Goal: Use online tool/utility: Utilize a website feature to perform a specific function

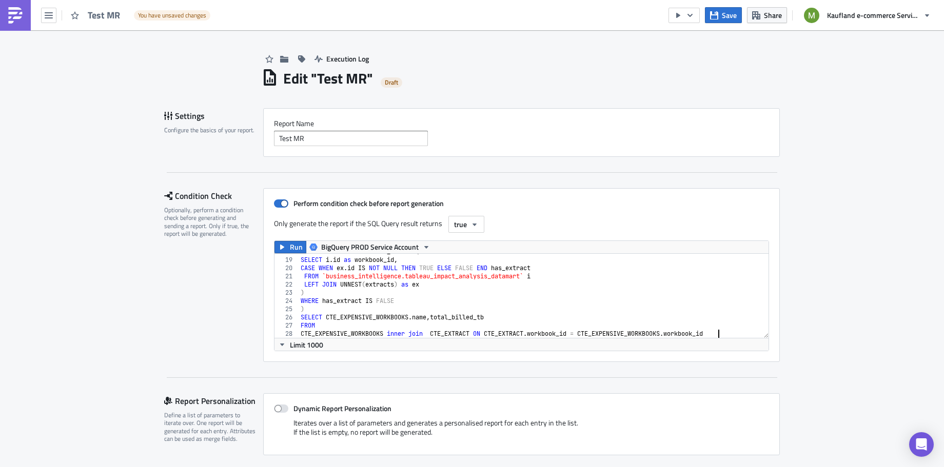
type textarea "CTE_EXPENSIVE_WORKBOOKS inner join CTE_EXTRACT ON CTE_EXTRACT.workbook_id = CTE…"
click at [278, 341] on icon "button" at bounding box center [282, 345] width 8 height 8
click at [220, 350] on div "Condition Check Optionally, perform a condition check before generating and sen…" at bounding box center [213, 275] width 99 height 174
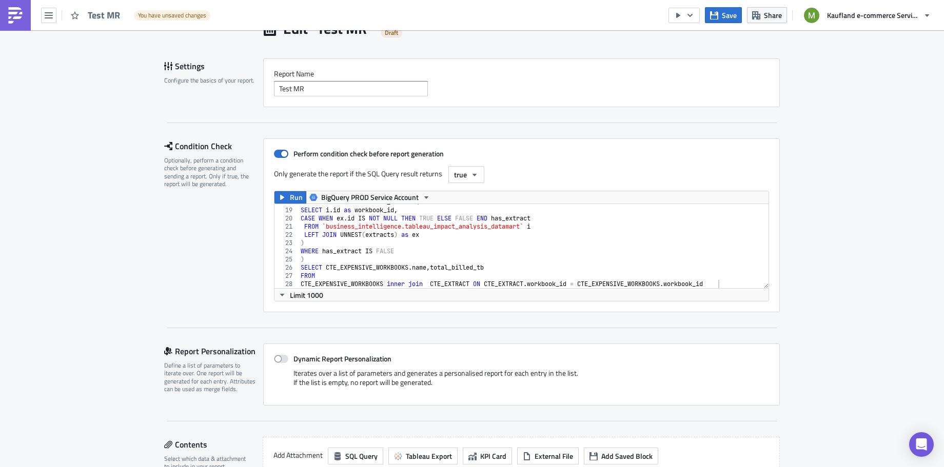
scroll to position [67, 0]
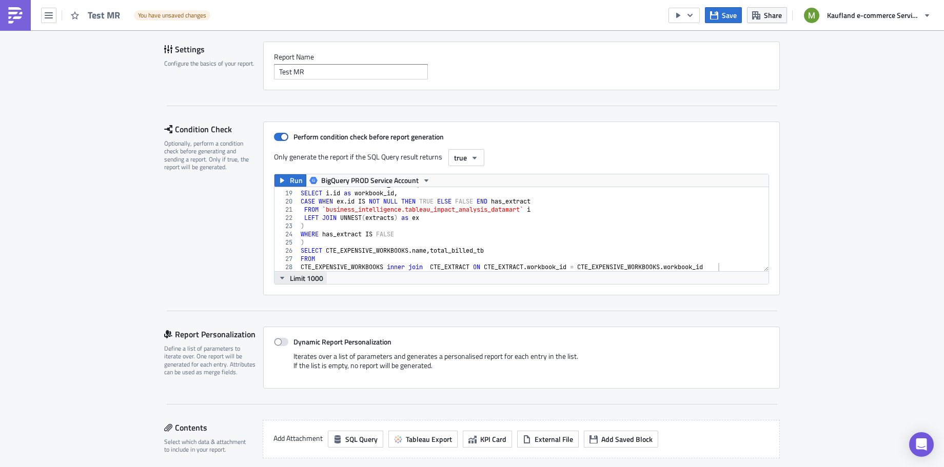
click at [278, 274] on icon "button" at bounding box center [282, 278] width 8 height 8
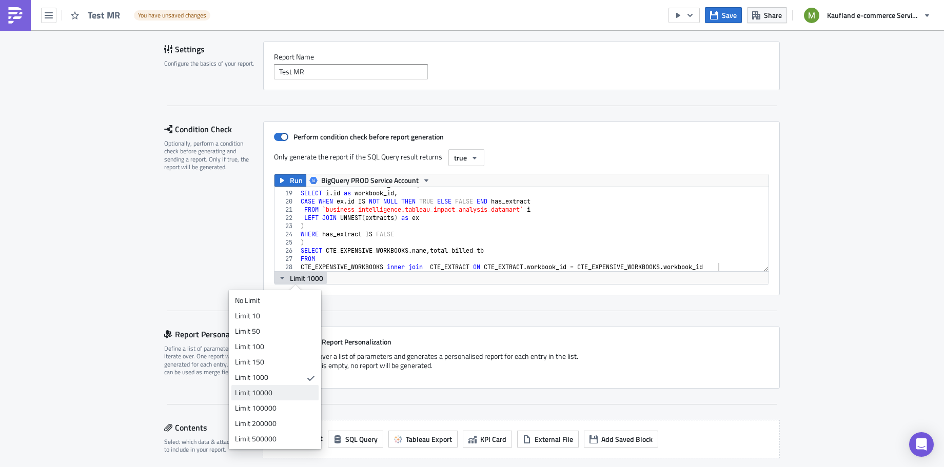
click at [270, 396] on div "Limit 10000" at bounding box center [273, 393] width 76 height 10
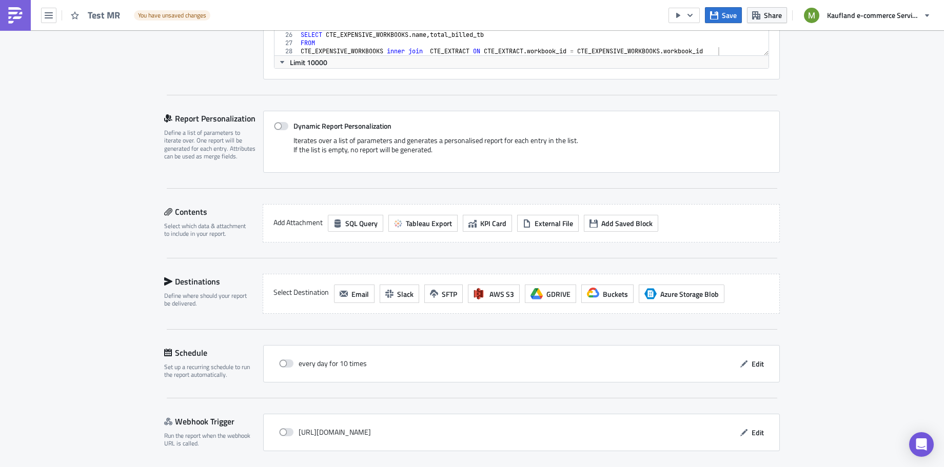
scroll to position [281, 0]
click at [274, 125] on span at bounding box center [281, 128] width 14 height 8
click at [276, 125] on input "Dynamic Report Personalization" at bounding box center [279, 128] width 7 height 7
checkbox input "true"
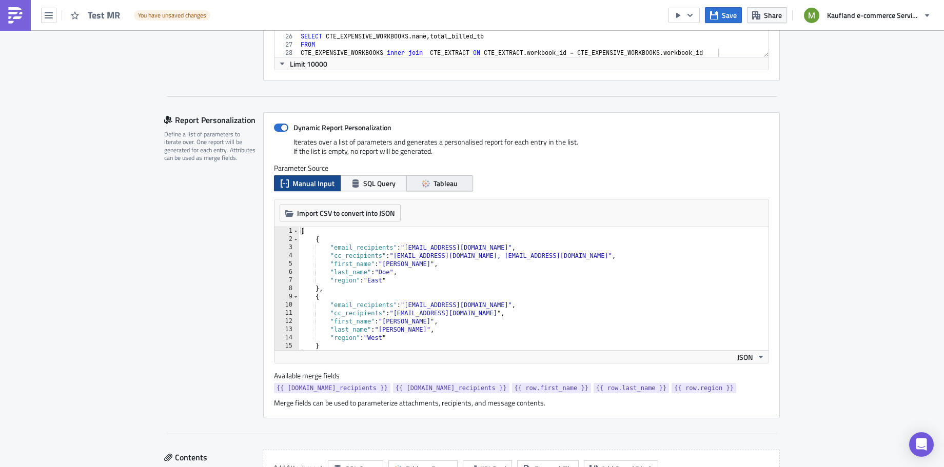
click at [434, 183] on span "Tableau" at bounding box center [446, 183] width 24 height 11
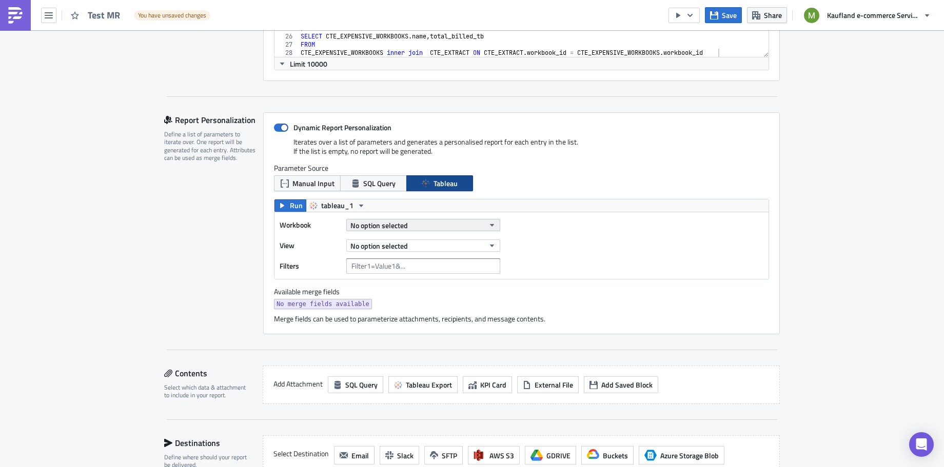
click at [386, 220] on span "No option selected" at bounding box center [378, 225] width 57 height 11
type input "tableau - ta"
click at [488, 222] on icon "button" at bounding box center [492, 225] width 8 height 8
click at [485, 226] on button "No option selected" at bounding box center [423, 225] width 154 height 12
drag, startPoint x: 405, startPoint y: 241, endPoint x: 321, endPoint y: 234, distance: 84.4
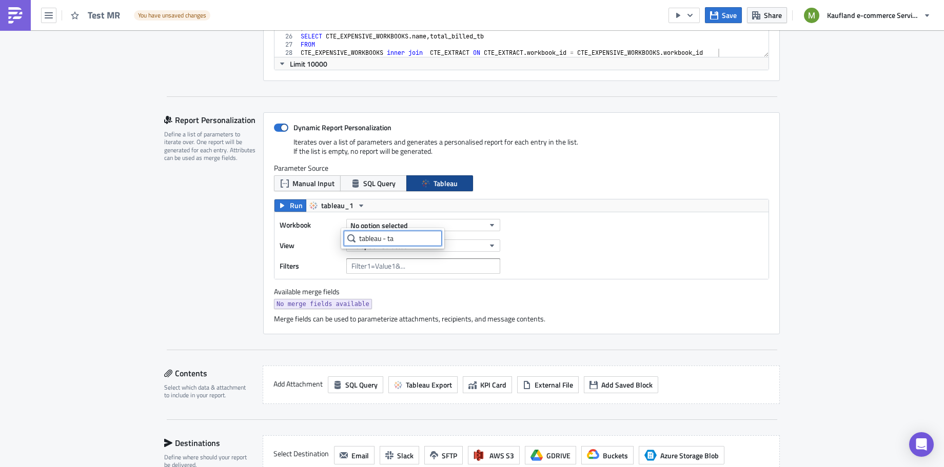
click at [321, 234] on body "Test MR You have unsaved changes Save Share Kaufland e-commerce Services GmbH &…" at bounding box center [472, 234] width 944 height 469
type input "t"
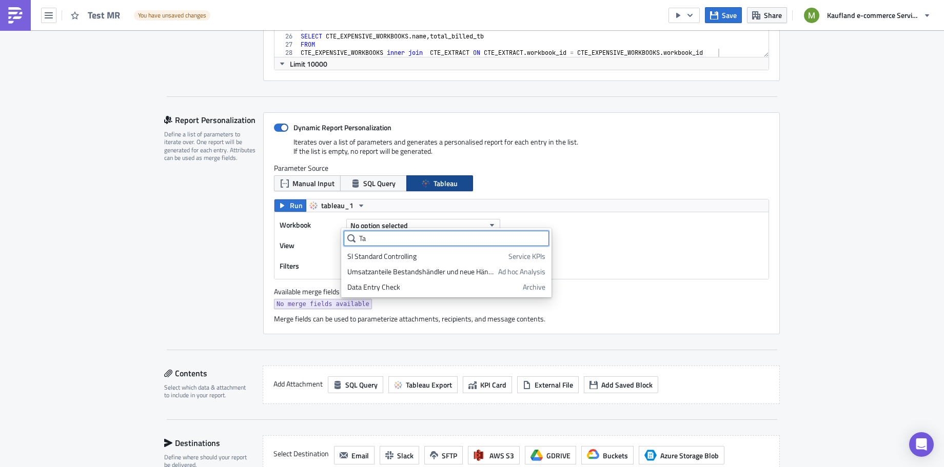
scroll to position [0, 0]
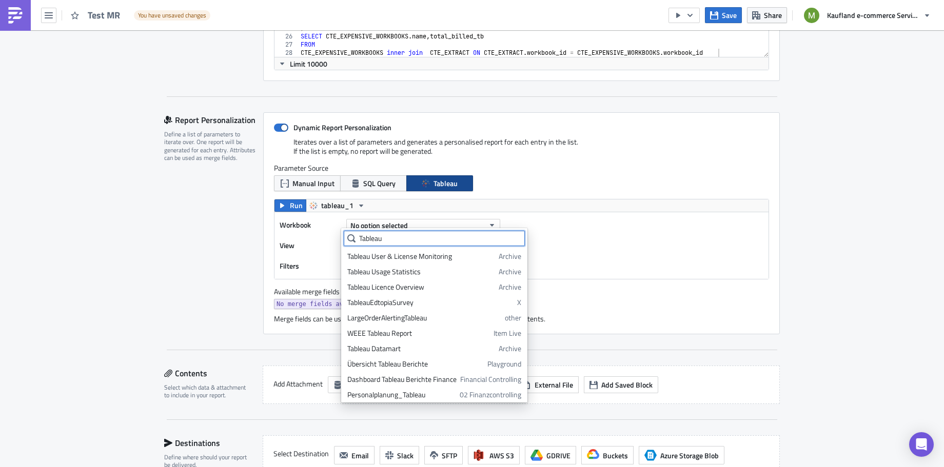
drag, startPoint x: 405, startPoint y: 238, endPoint x: 325, endPoint y: 234, distance: 80.1
click at [325, 234] on body "Test MR You have unsaved changes Save Share Kaufland e-commerce Services GmbH &…" at bounding box center [472, 234] width 944 height 469
drag, startPoint x: 396, startPoint y: 239, endPoint x: 352, endPoint y: 234, distance: 44.4
click at [352, 234] on div "Tableau" at bounding box center [434, 238] width 181 height 15
paste input "Workbook Cost Allocation"
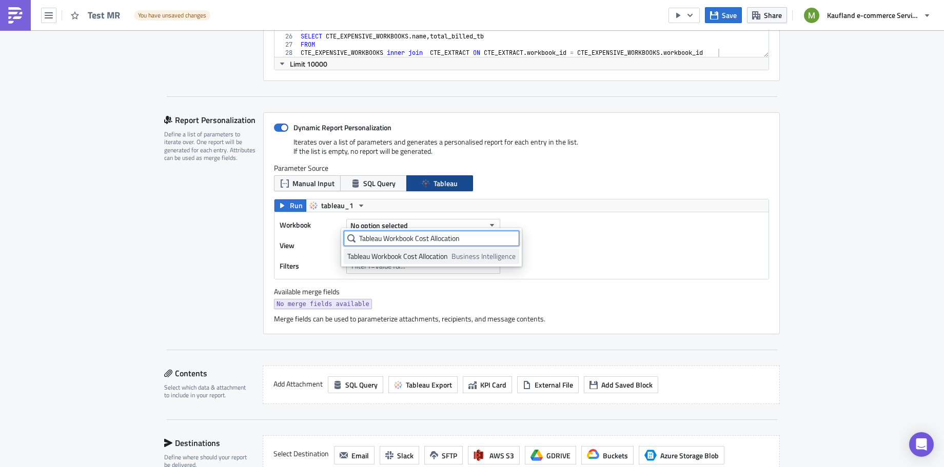
type input "Tableau Workbook Cost Allocation"
click at [443, 259] on div "Tableau Workbook Cost Allocation" at bounding box center [397, 256] width 101 height 10
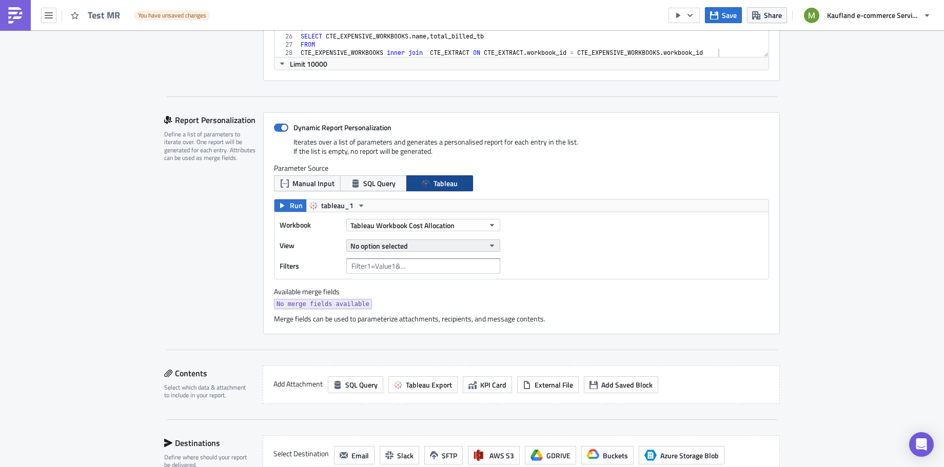
click at [403, 244] on button "No option selected" at bounding box center [423, 246] width 154 height 12
click at [406, 283] on link "Main Dashboard" at bounding box center [393, 276] width 98 height 15
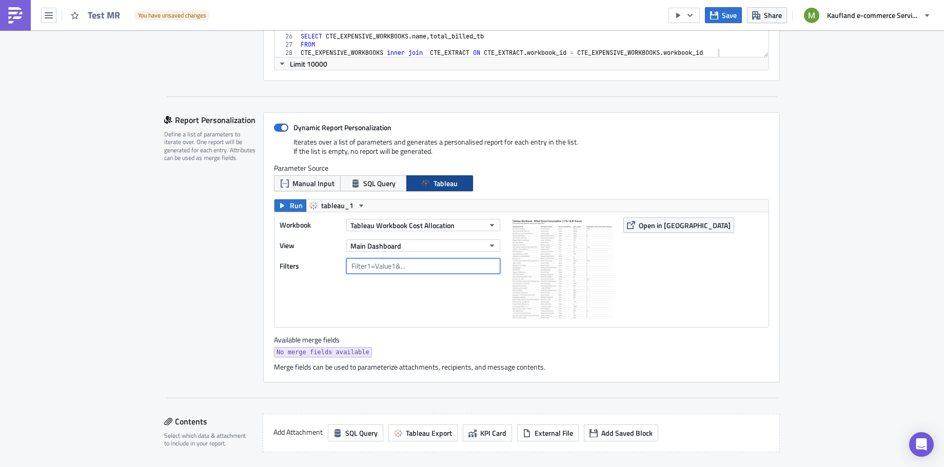
click at [378, 266] on input "text" at bounding box center [423, 266] width 154 height 15
type input "sum("
drag, startPoint x: 370, startPoint y: 264, endPoint x: 331, endPoint y: 264, distance: 39.0
click at [331, 264] on div "Filters sum(" at bounding box center [393, 266] width 226 height 15
paste input "Extract availability"
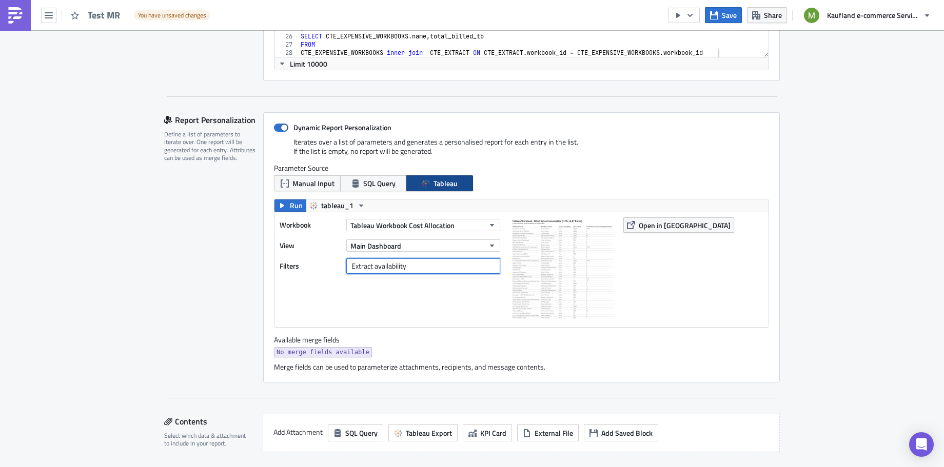
click at [406, 264] on input "Extract availability" at bounding box center [423, 266] width 154 height 15
click at [370, 266] on input "Extract availability" at bounding box center [423, 266] width 154 height 15
paste input "%20"
click at [420, 262] on input "Extract%20availability" at bounding box center [423, 266] width 154 height 15
click at [404, 321] on div "Workbook Tableau Workbook Cost Allocation View Main Dashboard Filters Extract%2…" at bounding box center [522, 269] width 494 height 115
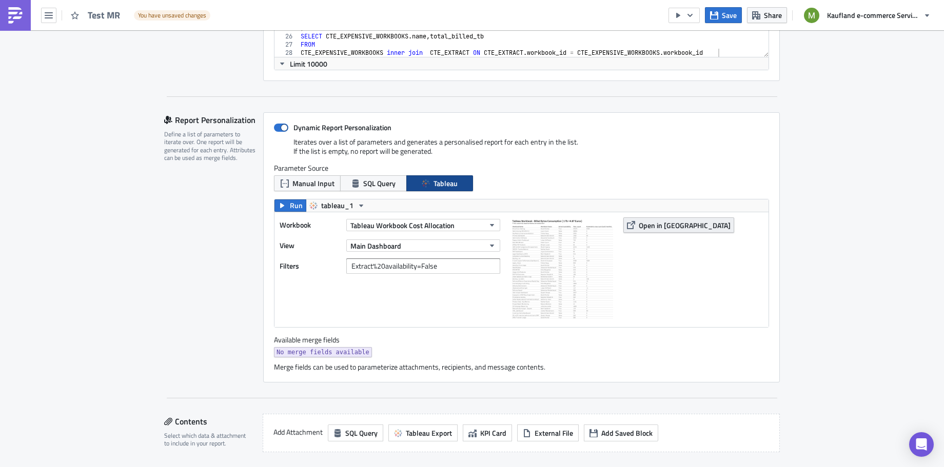
click at [653, 223] on span "Open in [GEOGRAPHIC_DATA]" at bounding box center [685, 225] width 92 height 11
click at [419, 267] on input "Extract%20availability=False" at bounding box center [423, 266] width 154 height 15
click at [482, 283] on div "Workbook Tableau Workbook Cost Allocation View Main Dashboard Filters Extract%2…" at bounding box center [393, 270] width 226 height 105
click at [639, 222] on span "Open in [GEOGRAPHIC_DATA]" at bounding box center [685, 225] width 92 height 11
click at [440, 261] on input "Extract%20availability=false" at bounding box center [423, 266] width 154 height 15
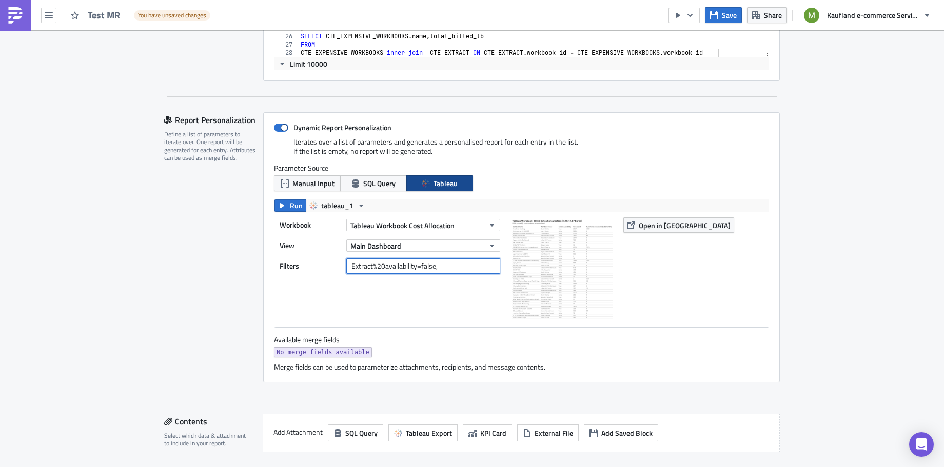
paste input "sum:MyMeasure:qk"
click at [450, 263] on input "Extract%20availability=false,sum:MyMeasure:qk" at bounding box center [423, 266] width 154 height 15
drag, startPoint x: 448, startPoint y: 265, endPoint x: 483, endPoint y: 263, distance: 34.5
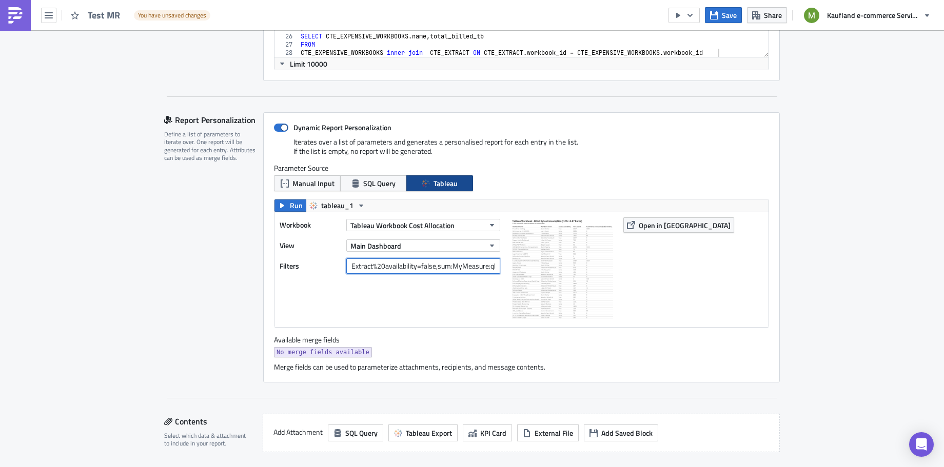
click at [483, 263] on input "Extract%20availability=false,sum:MyMeasure:qk" at bounding box center [423, 266] width 154 height 15
paste input "total_billed_tb"
drag, startPoint x: 487, startPoint y: 265, endPoint x: 493, endPoint y: 265, distance: 5.6
click at [493, 265] on input "Extract%20availability=false,sum:total_billed_tb:qk" at bounding box center [423, 266] width 154 height 15
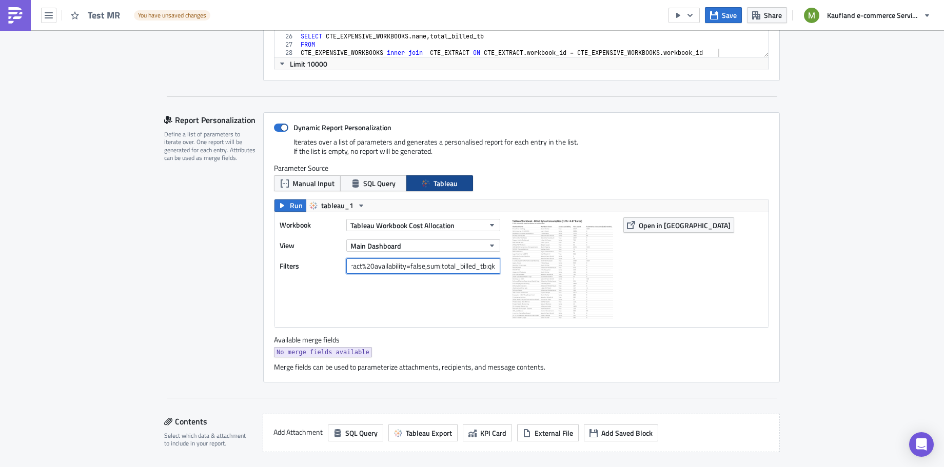
click at [492, 265] on input "Extract%20availability=false,sum:total_billed_tb:qk" at bounding box center [423, 266] width 154 height 15
click at [457, 283] on div "Workbook Tableau Workbook Cost Allocation View Main Dashboard Filters Extract%2…" at bounding box center [393, 270] width 226 height 105
click at [671, 220] on span "Open in [GEOGRAPHIC_DATA]" at bounding box center [685, 225] width 92 height 11
click at [452, 263] on input "Extract%20availability=false,sum:total_billed_tb:qk>30" at bounding box center [423, 266] width 154 height 15
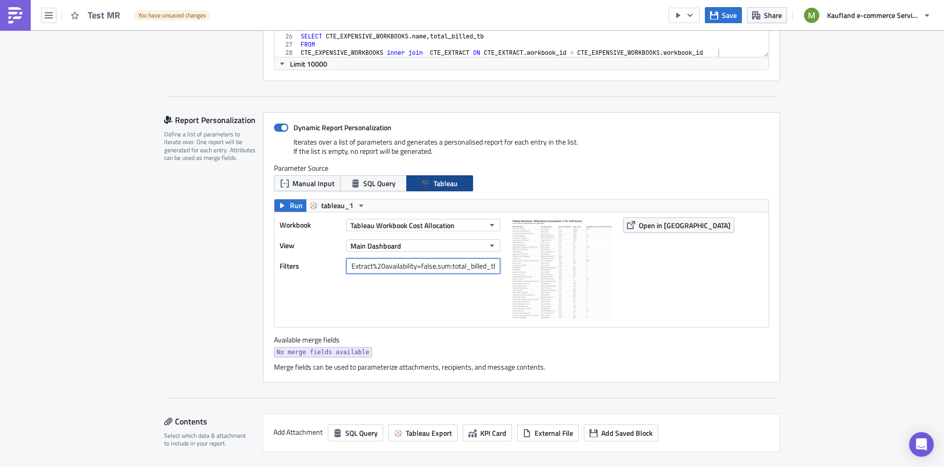
drag, startPoint x: 432, startPoint y: 262, endPoint x: 449, endPoint y: 265, distance: 17.2
click at [449, 265] on input "Extract%20availability=false,sum:total_billed_tb:qk>30" at bounding box center [423, 266] width 154 height 15
drag, startPoint x: 479, startPoint y: 263, endPoint x: 494, endPoint y: 265, distance: 15.5
click at [494, 265] on input "Extract%20availability=false,total_billed_tb:qk>30" at bounding box center [423, 266] width 154 height 15
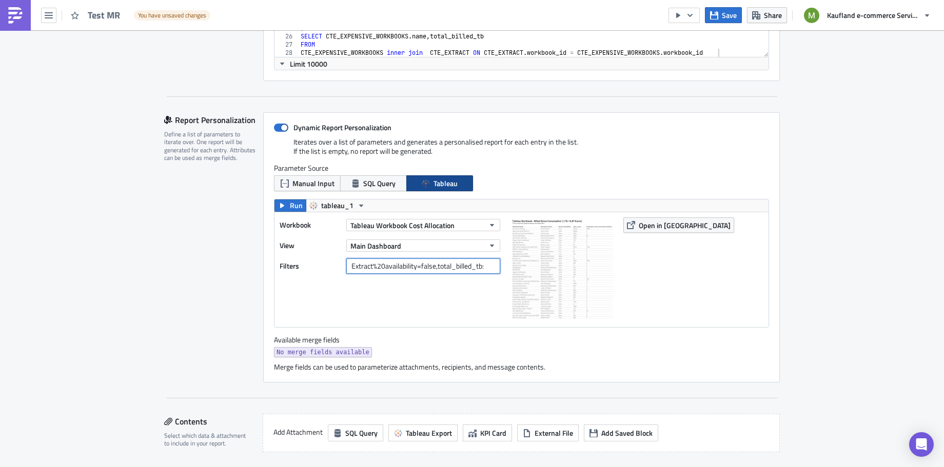
scroll to position [0, 0]
click at [480, 297] on div "Workbook Tableau Workbook Cost Allocation View Main Dashboard Filters Extract%2…" at bounding box center [393, 270] width 226 height 105
click at [667, 227] on span "Open in [GEOGRAPHIC_DATA]" at bounding box center [685, 225] width 92 height 11
drag, startPoint x: 481, startPoint y: 264, endPoint x: 484, endPoint y: 271, distance: 7.6
click at [481, 266] on input "Extract%20availability=false,total_billed_tb>30" at bounding box center [423, 266] width 154 height 15
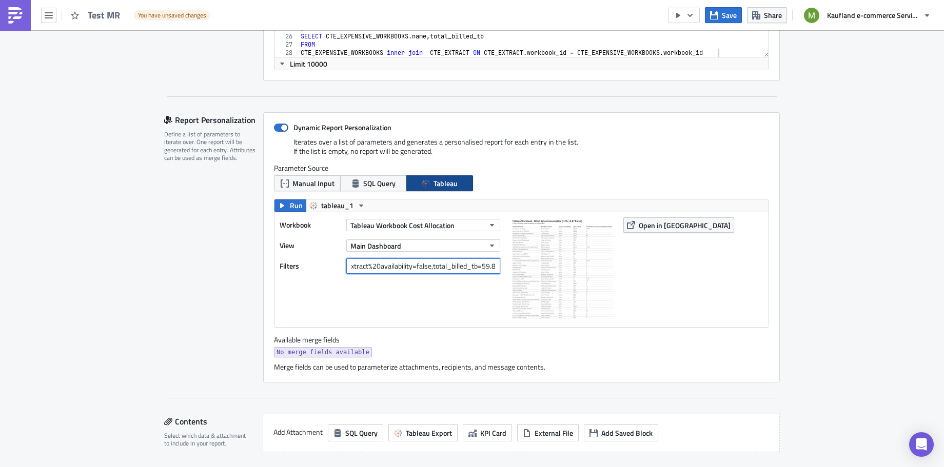
scroll to position [0, 9]
type input "Extract%20availability=false,total_billed_tb=59.88"
click at [628, 221] on icon "button" at bounding box center [631, 225] width 8 height 8
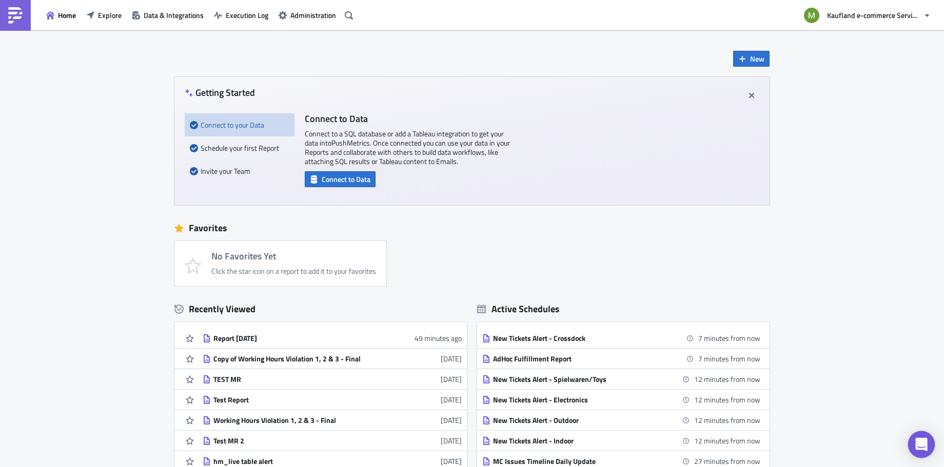
click at [925, 438] on div "Open Intercom Messenger" at bounding box center [921, 445] width 27 height 27
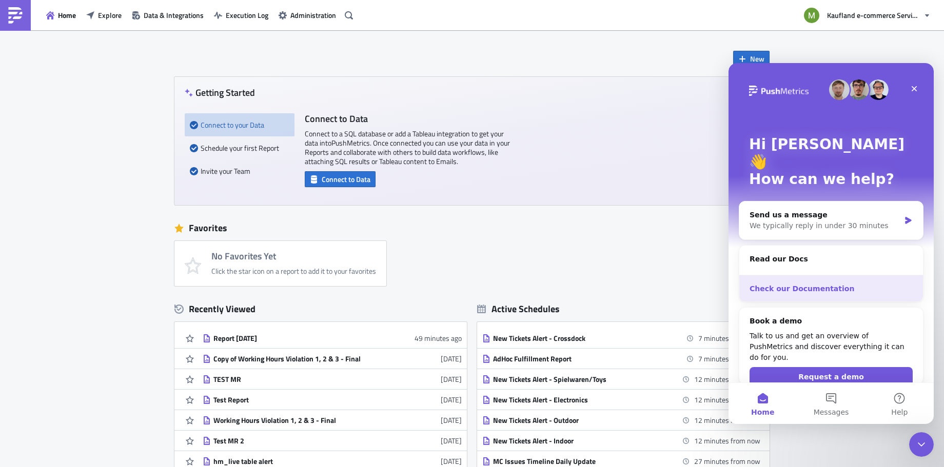
click at [793, 284] on div "Check our Documentation" at bounding box center [831, 289] width 163 height 11
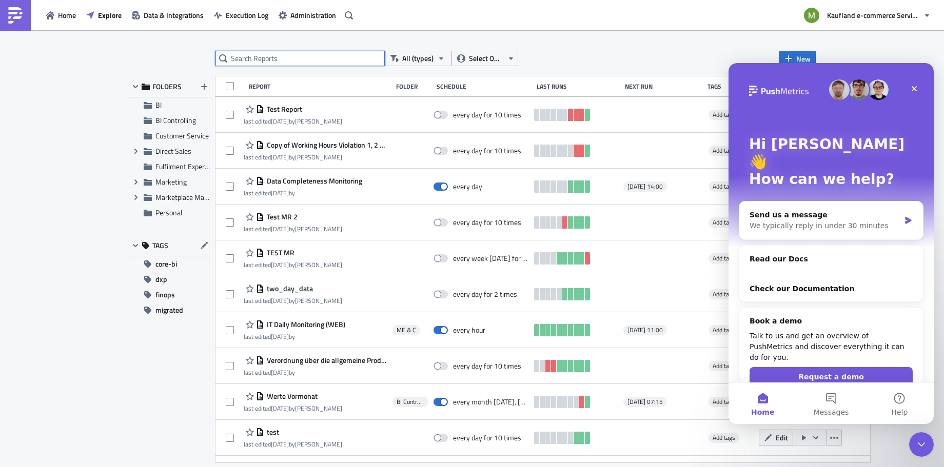
click at [281, 55] on input "text" at bounding box center [300, 58] width 169 height 15
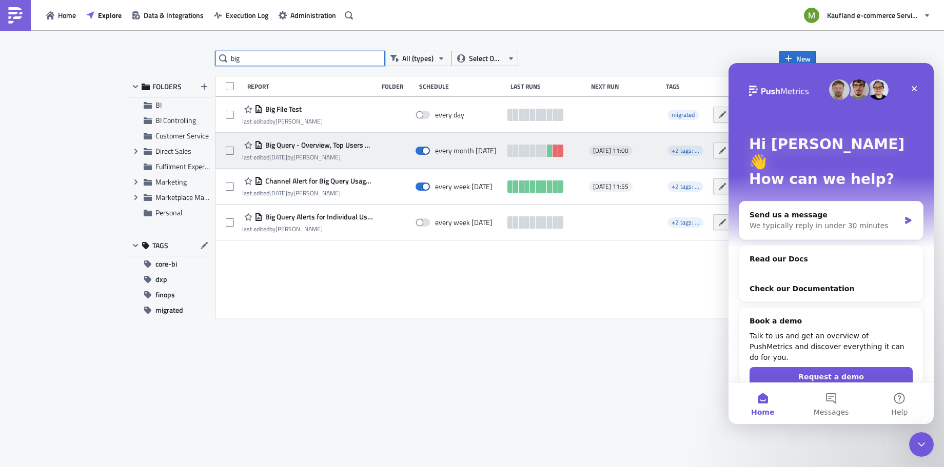
type input "big"
click at [354, 143] on span "Big Query - Overview, Top Users and Top Tables" at bounding box center [318, 145] width 110 height 9
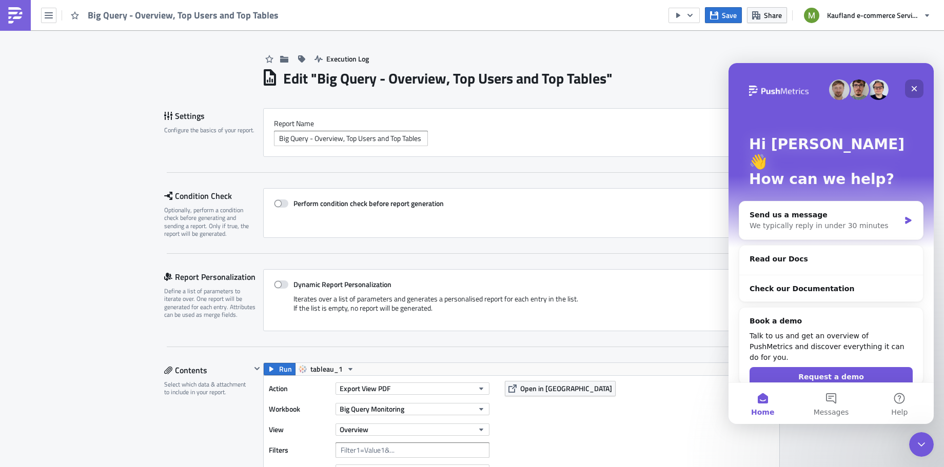
click at [912, 91] on icon "Close" at bounding box center [915, 89] width 6 height 6
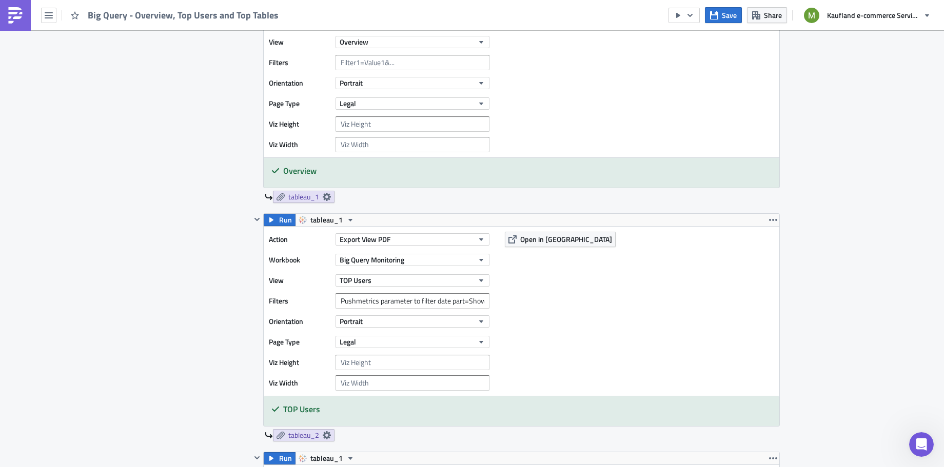
scroll to position [390, 0]
click at [405, 299] on input "Pushmetrics parameter to filter date part=Show" at bounding box center [413, 298] width 154 height 15
drag, startPoint x: 405, startPoint y: 299, endPoint x: 504, endPoint y: 301, distance: 99.6
click at [504, 301] on div "Action Export View PDF Workbook Big Query Monitoring View TOP Users Filters Pus…" at bounding box center [522, 309] width 516 height 169
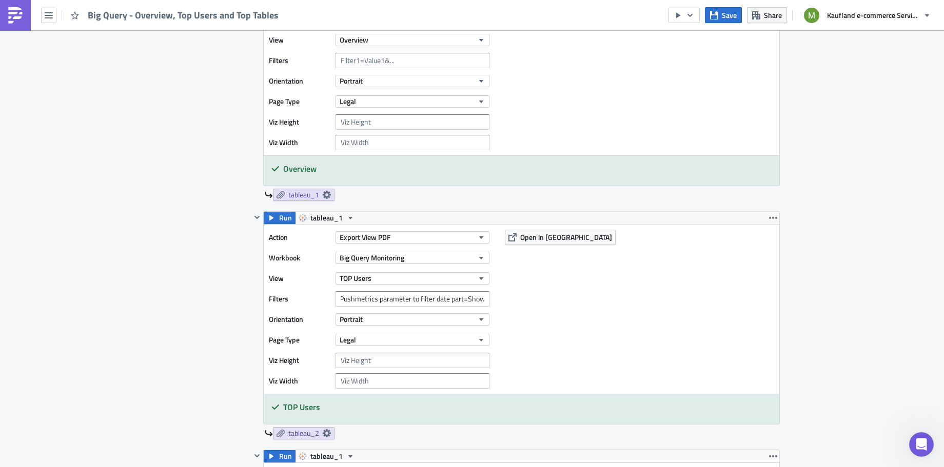
scroll to position [0, 0]
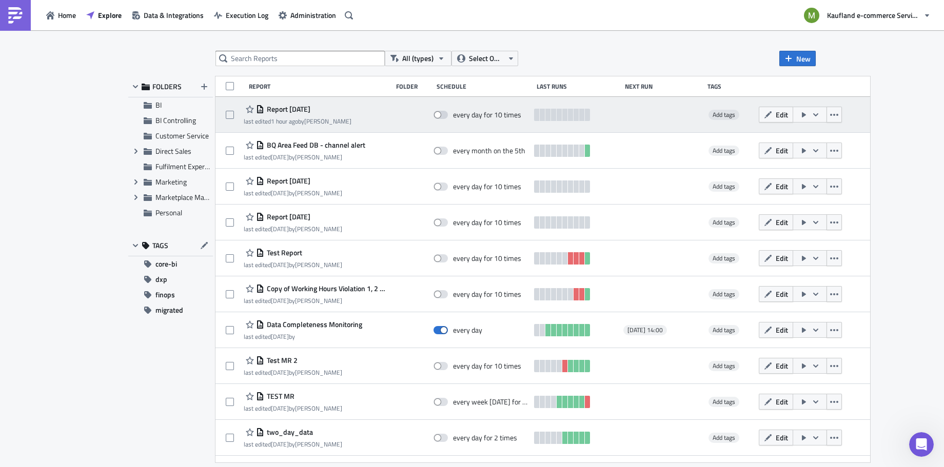
click at [290, 106] on span "Report [DATE]" at bounding box center [287, 109] width 46 height 9
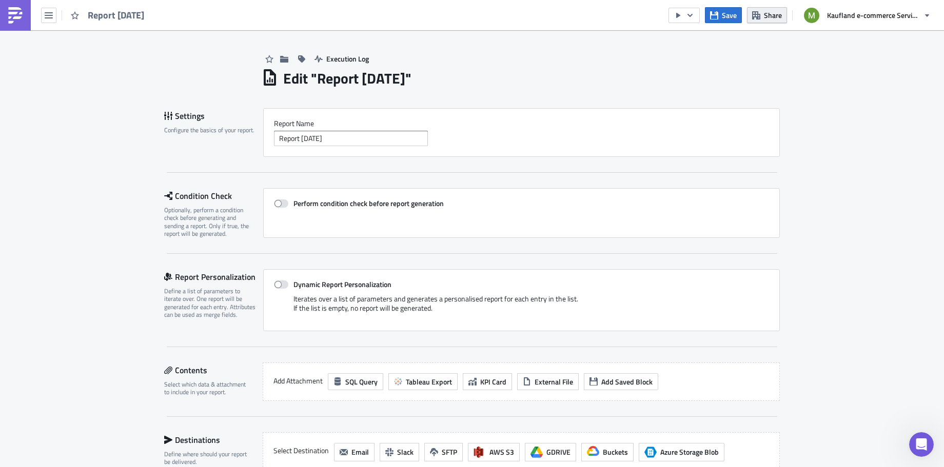
click at [761, 17] on button "Share" at bounding box center [767, 15] width 40 height 16
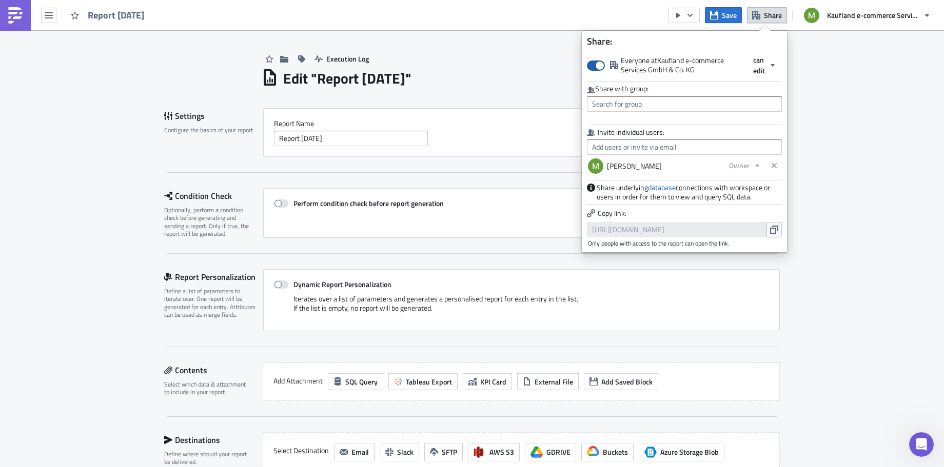
click at [598, 68] on span at bounding box center [596, 66] width 18 height 10
click at [596, 64] on input "Everyone at [GEOGRAPHIC_DATA] e-commerce Services GmbH & Co. KG" at bounding box center [592, 60] width 7 height 7
checkbox input "false"
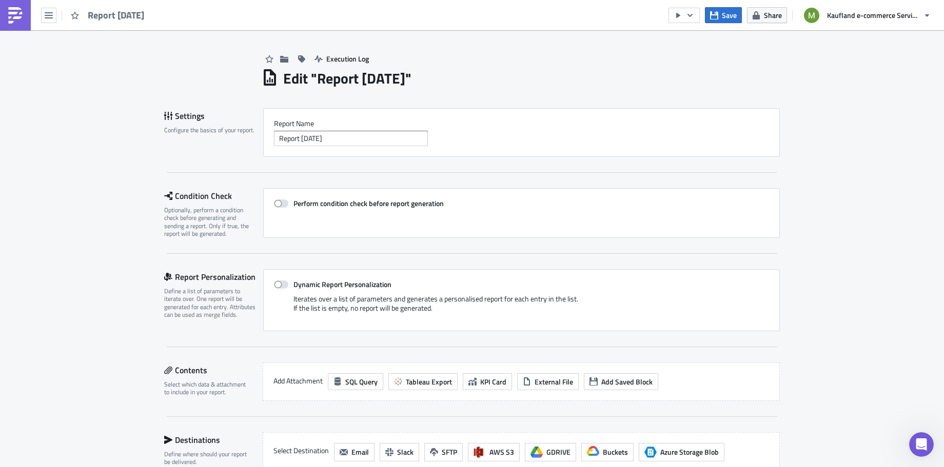
click at [412, 76] on h1 "Edit " Report [DATE] "" at bounding box center [347, 78] width 128 height 18
